Goal: Navigation & Orientation: Find specific page/section

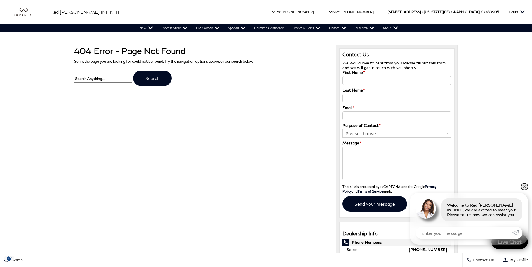
drag, startPoint x: 525, startPoint y: 187, endPoint x: 513, endPoint y: 183, distance: 12.0
click at [525, 187] on link "✕" at bounding box center [524, 187] width 7 height 7
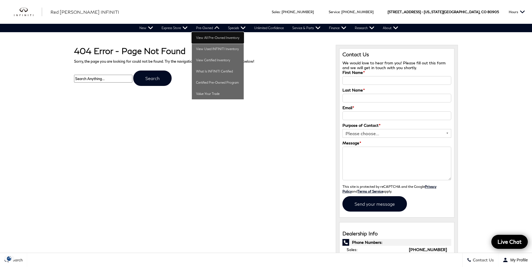
click at [209, 39] on link "View All Pre-Owned Inventory" at bounding box center [218, 37] width 52 height 11
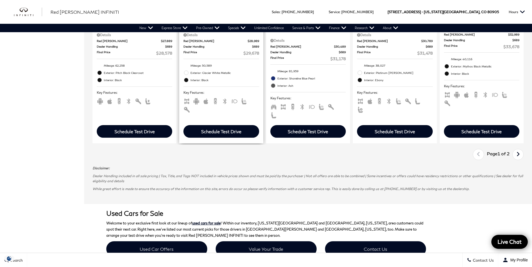
scroll to position [897, 0]
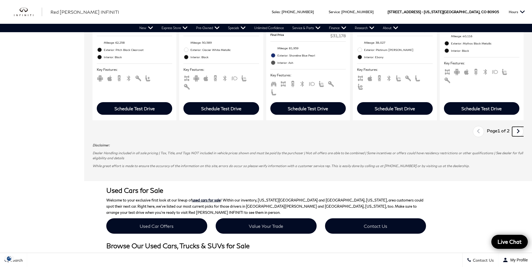
click at [524, 127] on link "Next" at bounding box center [518, 132] width 12 height 10
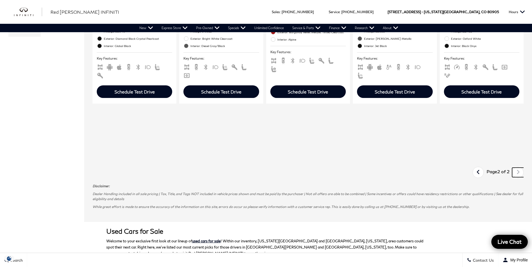
scroll to position [280, 0]
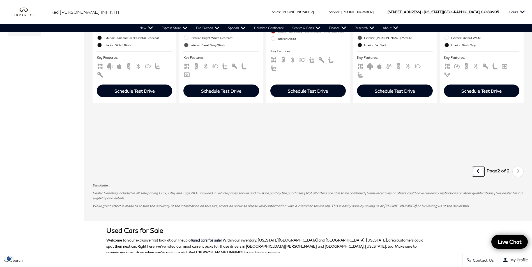
click at [484, 174] on link "Last" at bounding box center [478, 172] width 12 height 10
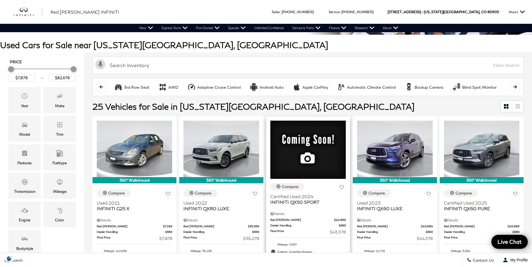
scroll to position [84, 0]
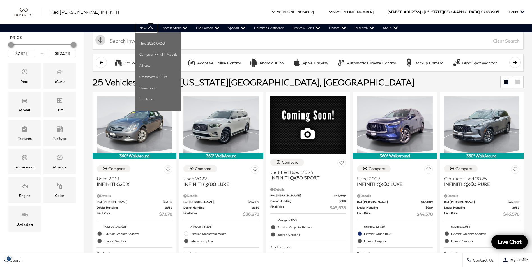
click at [142, 28] on link "New" at bounding box center [146, 28] width 22 height 8
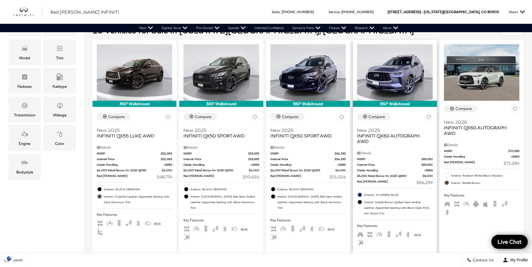
scroll to position [103, 0]
